Goal: Ask a question

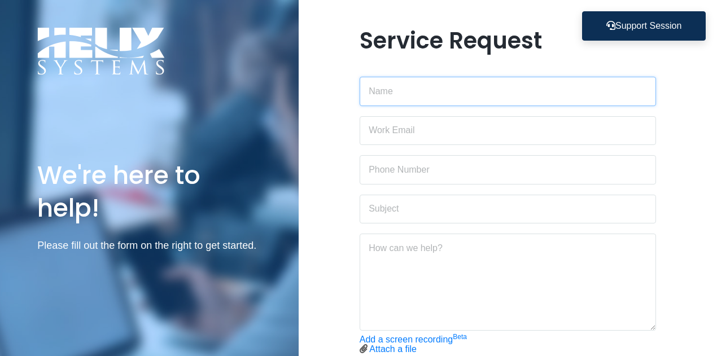
click at [419, 102] on input "text" at bounding box center [508, 91] width 297 height 29
type input "[PERSON_NAME]"
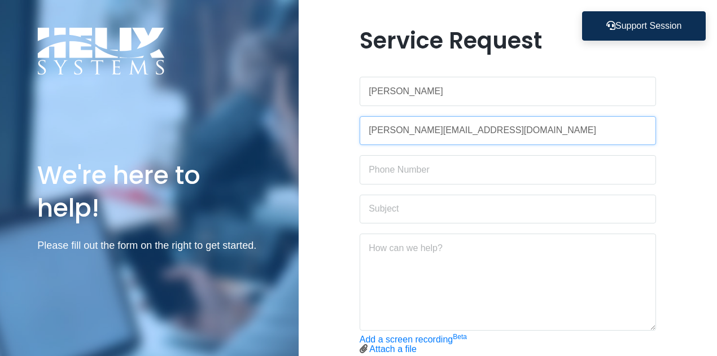
type input "[PERSON_NAME][EMAIL_ADDRESS][DOMAIN_NAME]"
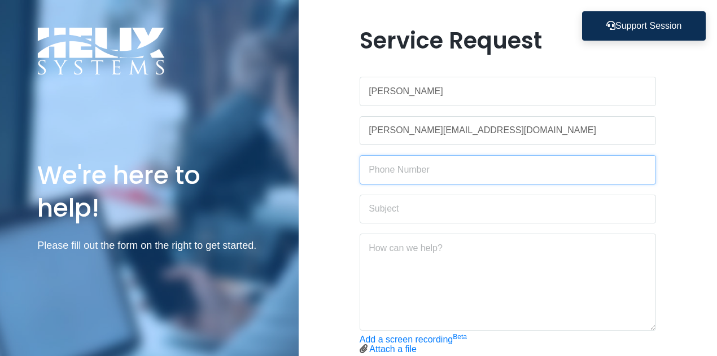
click at [391, 164] on input "text" at bounding box center [508, 169] width 297 height 29
type input "3472273327"
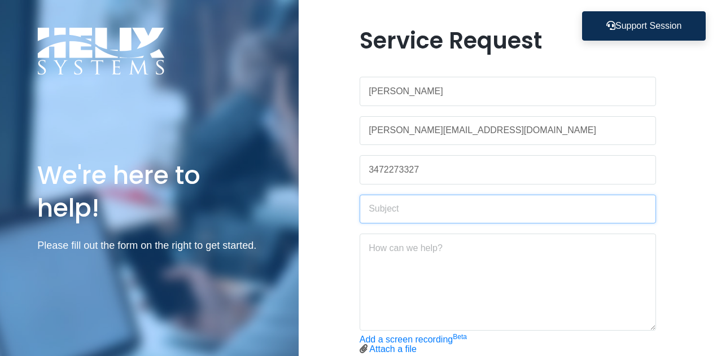
click at [430, 206] on input "text" at bounding box center [508, 209] width 297 height 29
click at [414, 208] on input "Download Authenticator" at bounding box center [508, 209] width 297 height 29
click at [413, 208] on input "Download Authenticator" at bounding box center [508, 209] width 297 height 29
click at [546, 210] on input "Download Google Authenticator" at bounding box center [508, 209] width 297 height 29
type input "Download Google Authenticator app on iPad"
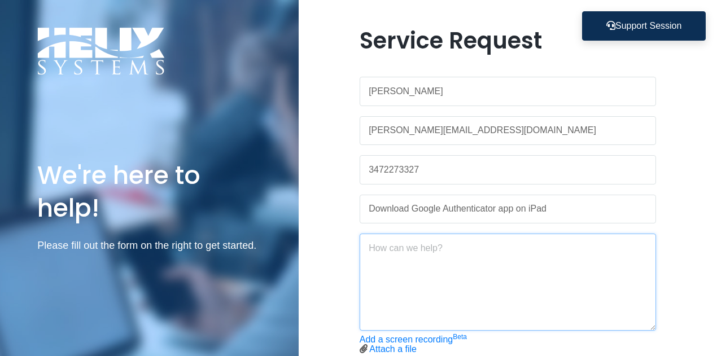
click at [522, 235] on textarea at bounding box center [508, 282] width 297 height 97
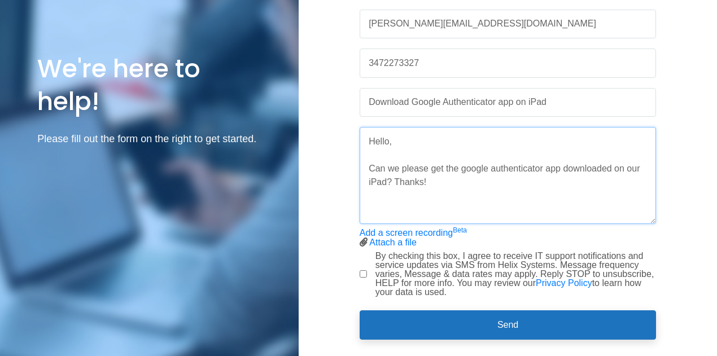
scroll to position [107, 0]
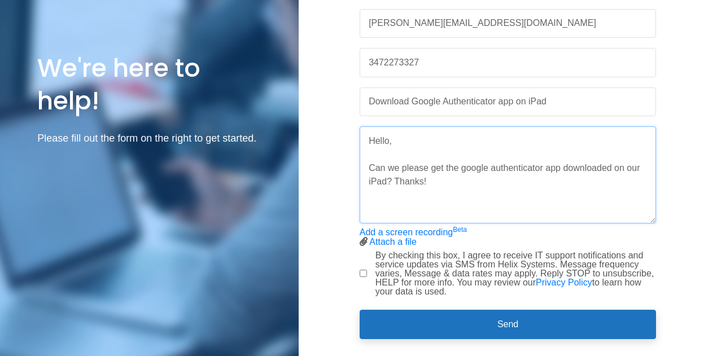
type textarea "Hello, Can we please get the google authenticator app downloaded on our iPad? T…"
click at [400, 273] on label "By checking this box, I agree to receive IT support notifications and service u…" at bounding box center [515, 273] width 281 height 45
click at [367, 273] on input "By checking this box, I agree to receive IT support notifications and service u…" at bounding box center [363, 273] width 7 height 7
checkbox input "true"
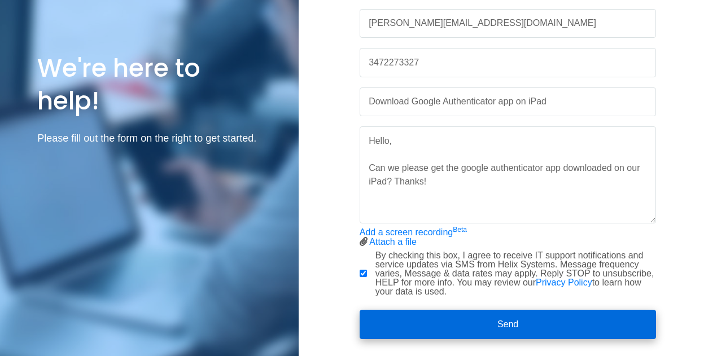
click at [445, 321] on button "Send" at bounding box center [508, 324] width 297 height 29
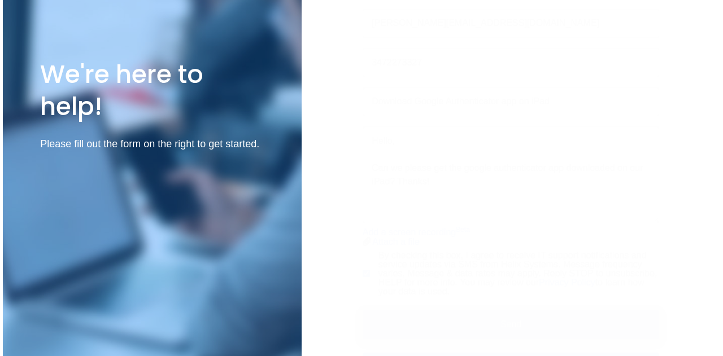
scroll to position [0, 0]
